Goal: Task Accomplishment & Management: Manage account settings

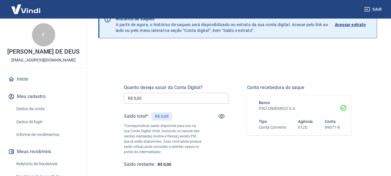
scroll to position [87, 0]
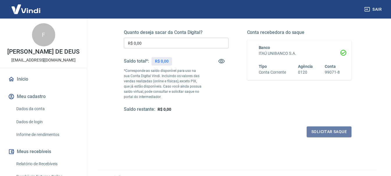
click at [334, 136] on button "Solicitar saque" at bounding box center [328, 132] width 45 height 11
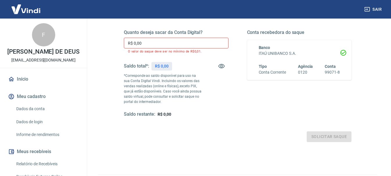
click at [168, 46] on input "R$ 0,00" at bounding box center [176, 43] width 105 height 11
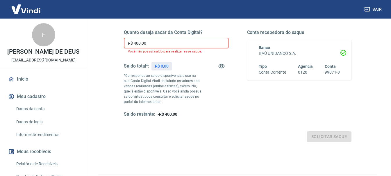
type input "R$ 4.000,00"
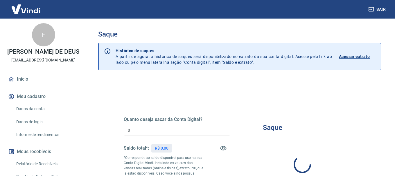
type input "R$ 0,00"
